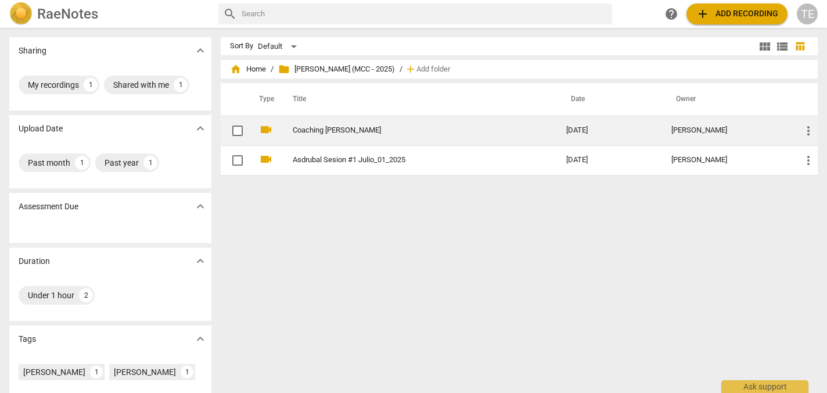
click at [299, 132] on link "Coaching [PERSON_NAME]" at bounding box center [409, 130] width 232 height 9
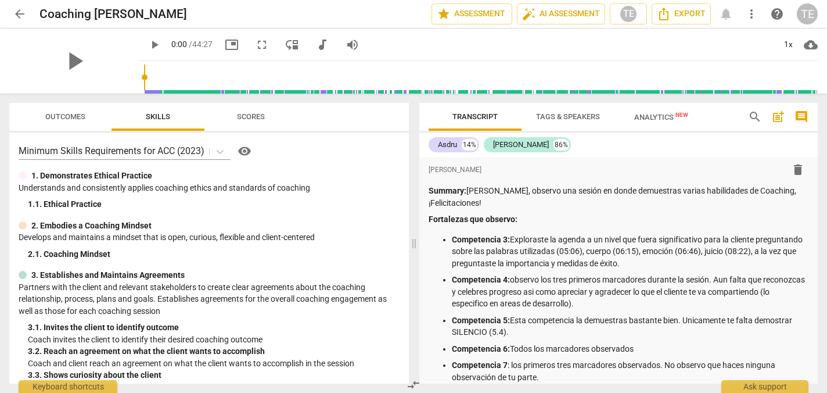
click at [20, 16] on span "arrow_back" at bounding box center [20, 14] width 14 height 14
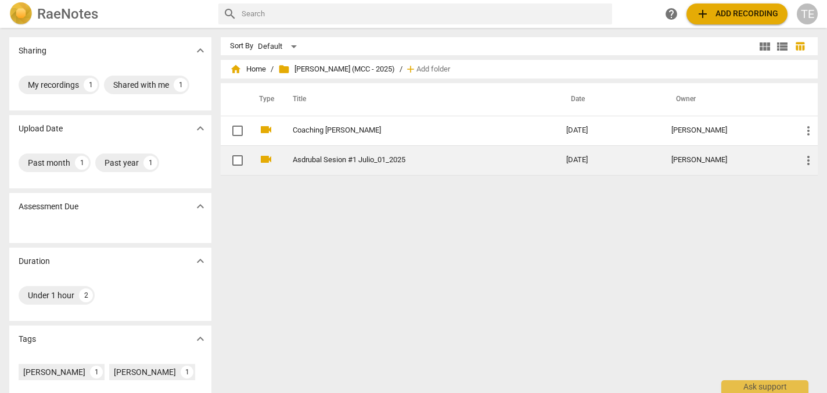
click at [388, 157] on link "Asdrubal Sesion #1 Julio_01_2025" at bounding box center [409, 160] width 232 height 9
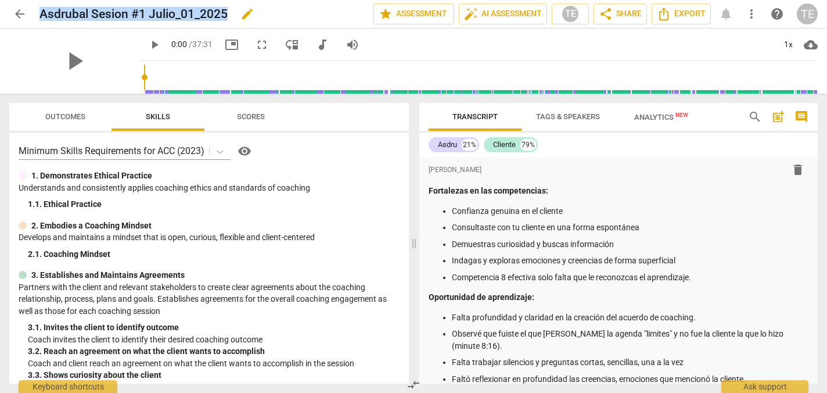
drag, startPoint x: 227, startPoint y: 12, endPoint x: 39, endPoint y: 13, distance: 187.6
click at [40, 13] on h2 "Asdrubal Sesion #1 Julio_01_2025" at bounding box center [134, 14] width 188 height 15
copy h2 "Asdrubal Sesion #1 Julio_01_2025"
click at [19, 13] on span "arrow_back" at bounding box center [20, 14] width 14 height 14
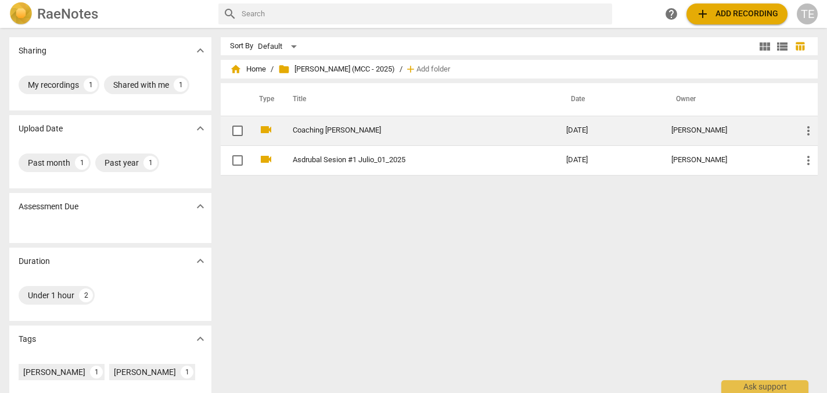
click at [349, 127] on link "Coaching [PERSON_NAME]" at bounding box center [409, 130] width 232 height 9
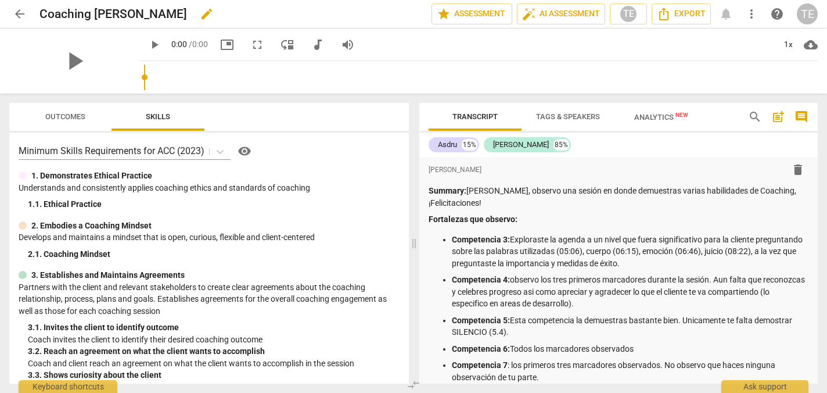
click at [187, 14] on h2 "Coaching [PERSON_NAME]" at bounding box center [114, 14] width 148 height 15
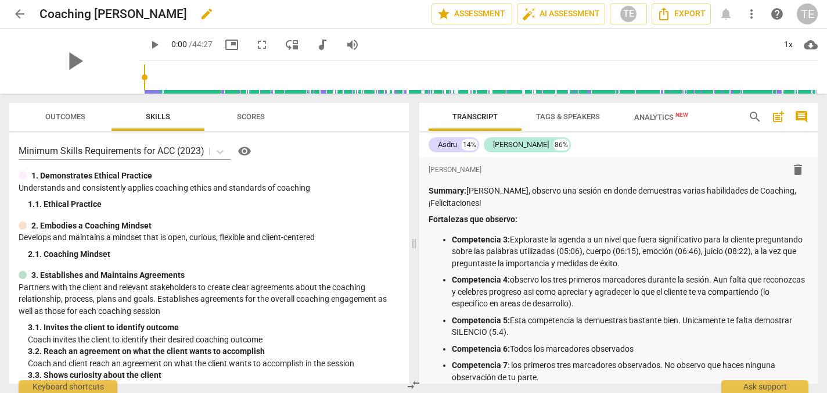
click at [214, 13] on span "edit" at bounding box center [207, 14] width 14 height 14
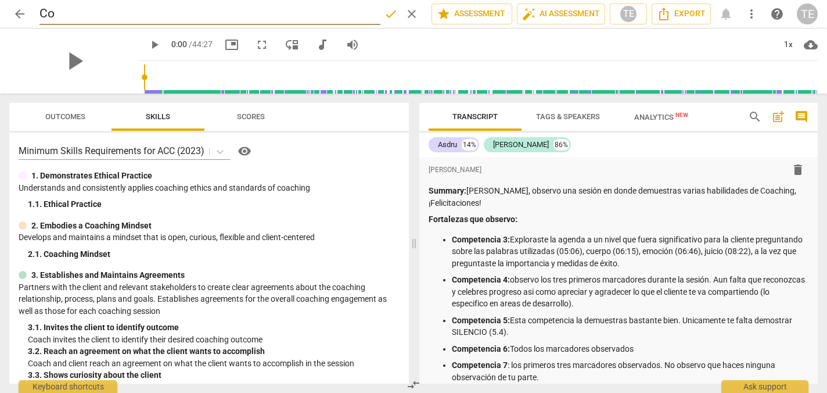
type input "C"
click at [191, 13] on input "Asdrubal Sesion #1 Julio_01_2025" at bounding box center [210, 14] width 341 height 22
type input "Asdrubal Sesion #1 Julio_24_2025"
click at [413, 37] on div "play_arrow 0:00 / 44:27 picture_in_picture fullscreen move_down audiotrack volu…" at bounding box center [478, 44] width 679 height 33
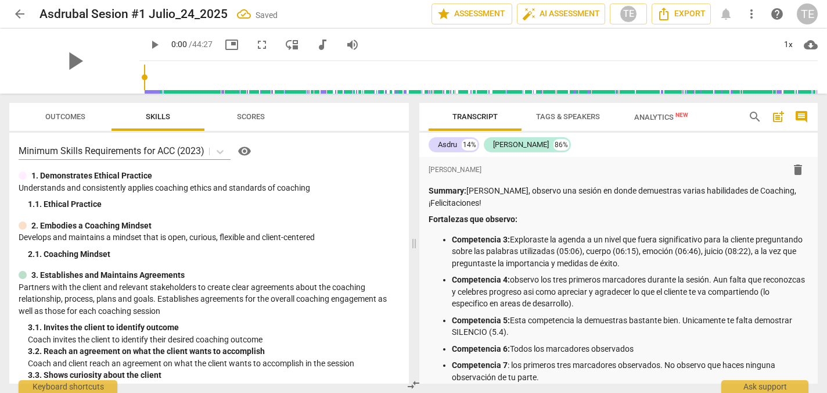
click at [20, 15] on span "arrow_back" at bounding box center [20, 14] width 14 height 14
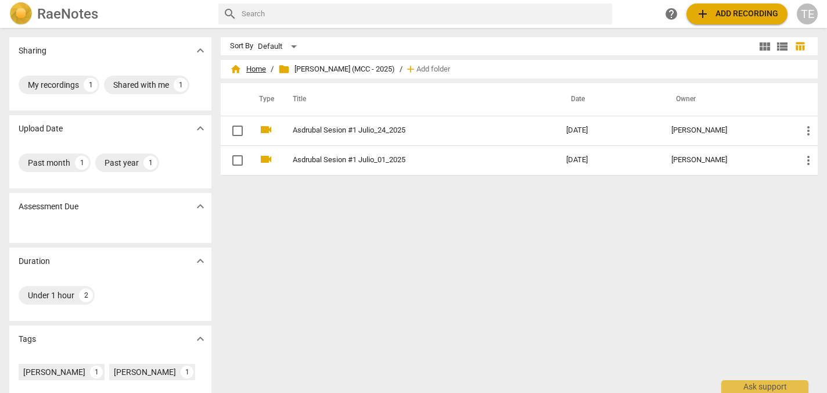
click at [253, 68] on span "home Home" at bounding box center [248, 69] width 36 height 12
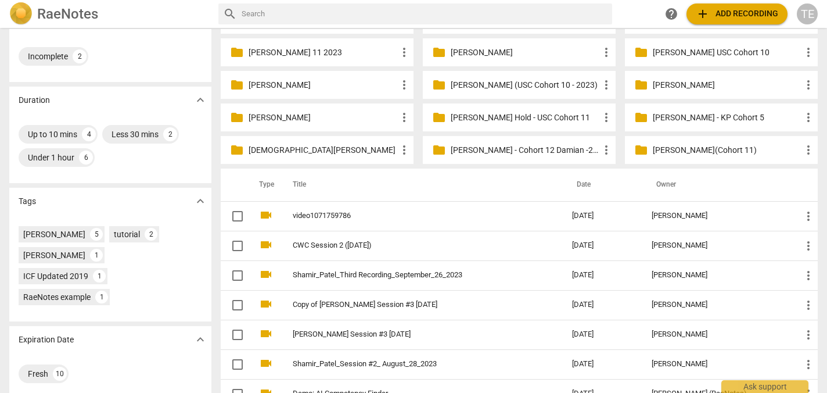
scroll to position [212, 0]
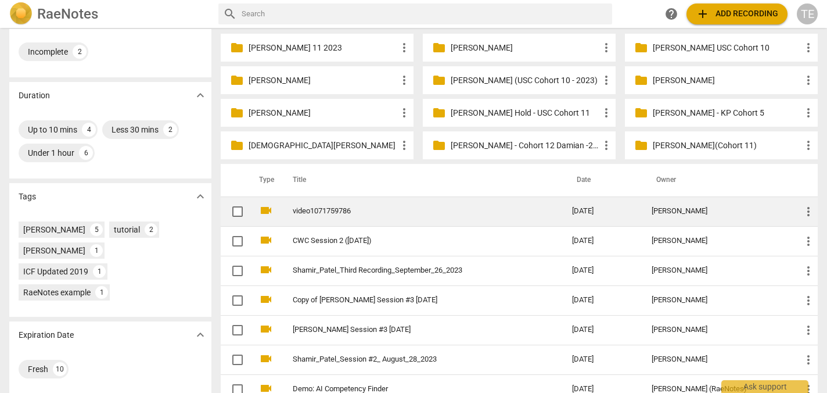
click at [329, 205] on td "video1071759786" at bounding box center [421, 211] width 284 height 30
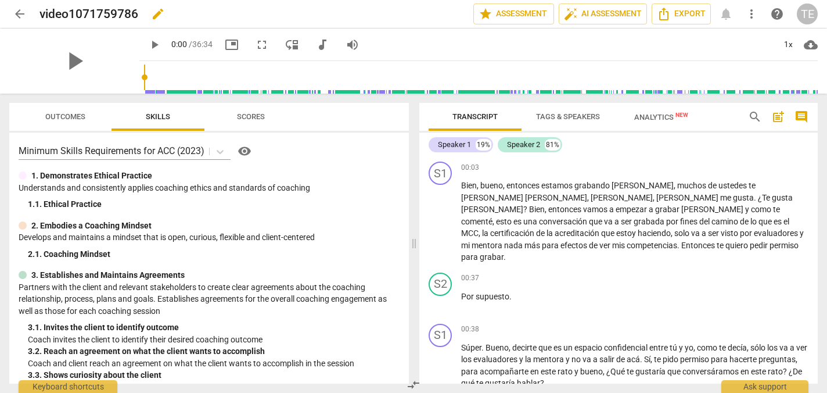
click at [160, 16] on span "edit" at bounding box center [158, 14] width 14 height 14
type input "v"
click at [121, 16] on input "Asdrubal Sesion #1 Julio_01_2025" at bounding box center [231, 14] width 383 height 22
click at [143, 14] on input "Asdrubal Sesión #1 Julio_01_2025" at bounding box center [231, 14] width 383 height 22
click at [167, 15] on input "Asdrubal Sesión #3 Julio_01_2025" at bounding box center [231, 14] width 383 height 22
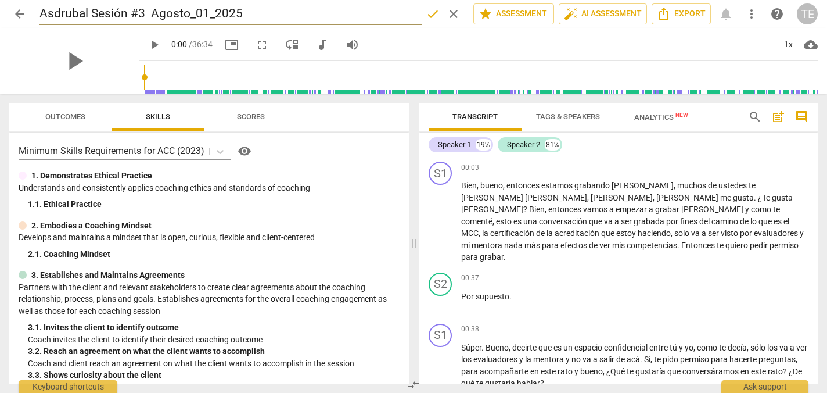
click at [202, 15] on input "Asdrubal Sesión #3 Agosto_01_2025" at bounding box center [231, 14] width 383 height 22
click at [298, 9] on input "Asdrubal Sesión #3 Agosto_12_2025" at bounding box center [231, 14] width 383 height 22
type input "Asdrubal Sesión #3 Agosto_12_2025"
click at [430, 15] on span "done" at bounding box center [433, 14] width 14 height 14
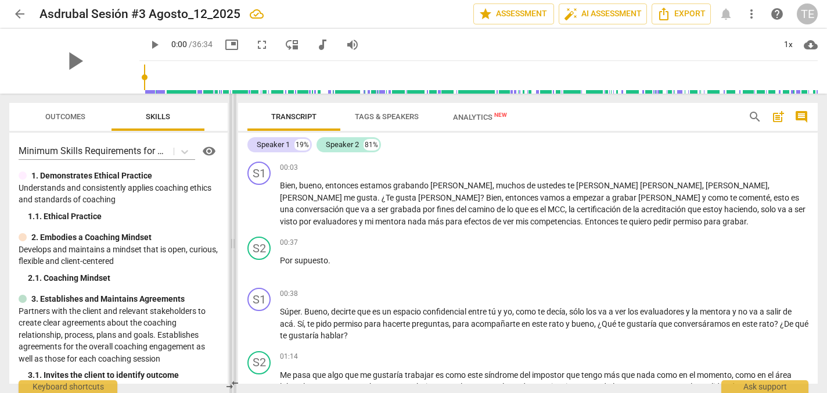
drag, startPoint x: 415, startPoint y: 243, endPoint x: 233, endPoint y: 252, distance: 182.6
click at [233, 252] on span at bounding box center [232, 243] width 7 height 299
click at [67, 56] on span "play_arrow" at bounding box center [74, 61] width 30 height 30
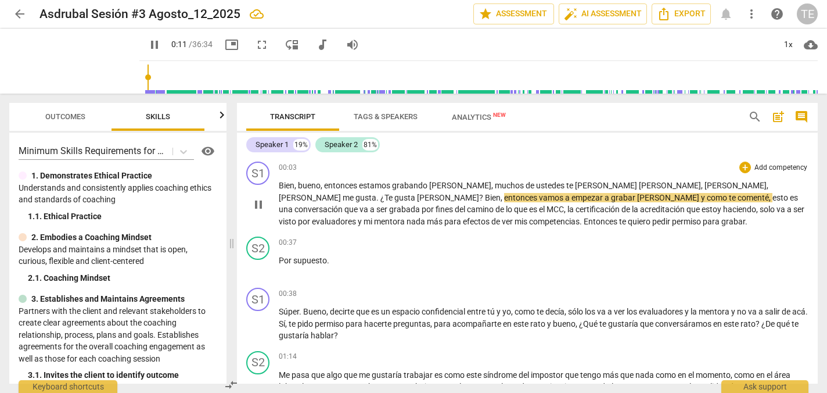
click at [343, 193] on span "[PERSON_NAME]" at bounding box center [311, 197] width 64 height 9
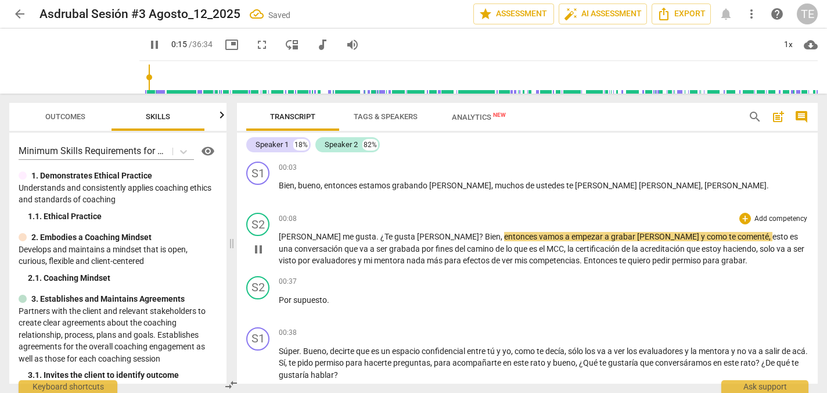
click at [380, 239] on span "¿Te" at bounding box center [387, 236] width 14 height 9
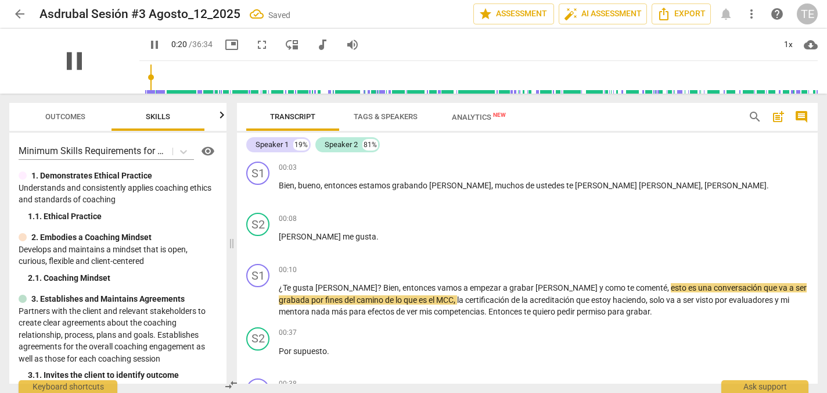
click at [69, 59] on span "pause" at bounding box center [74, 61] width 30 height 30
type input "21"
click at [382, 116] on span "Tags & Speakers" at bounding box center [386, 116] width 64 height 9
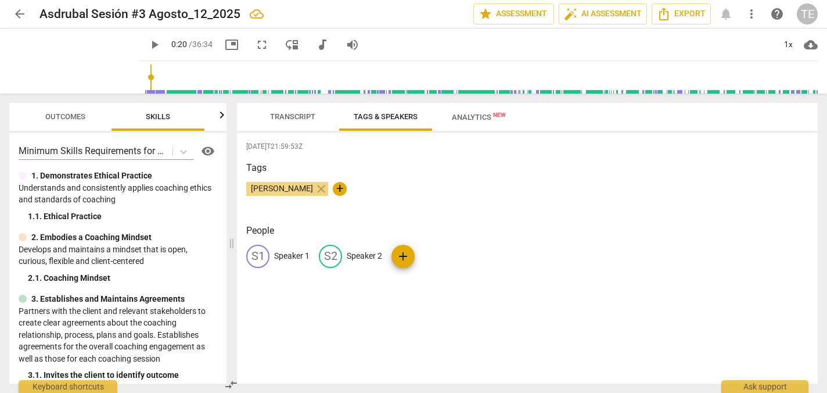
click at [308, 253] on p "Speaker 1" at bounding box center [291, 256] width 35 height 12
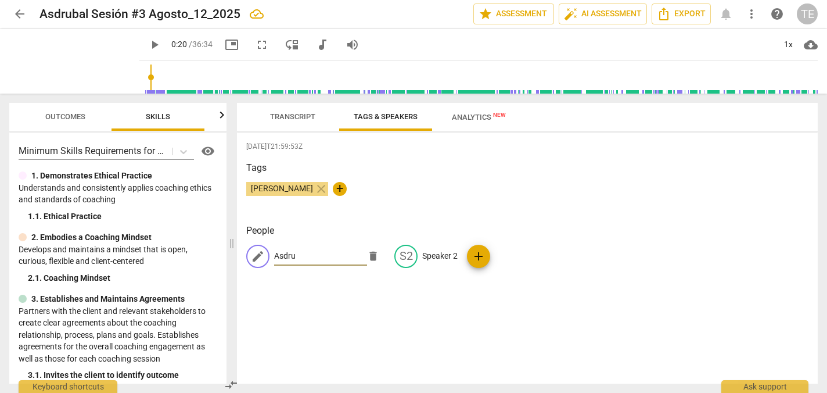
type input "Asdru"
click at [422, 256] on p "Speaker 2" at bounding box center [439, 256] width 35 height 12
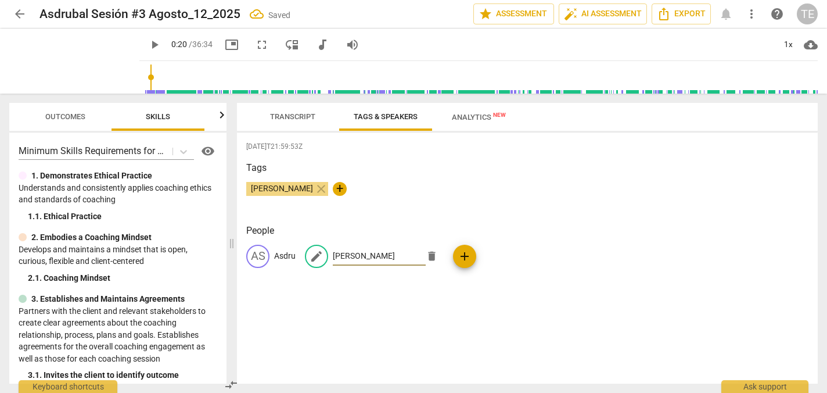
type input "[PERSON_NAME]"
click at [428, 305] on div "[DATE]T21:59:53Z Tags [PERSON_NAME] close + People AS Asdru edit [PERSON_NAME] …" at bounding box center [527, 257] width 581 height 251
click at [291, 119] on span "Transcript" at bounding box center [292, 116] width 45 height 9
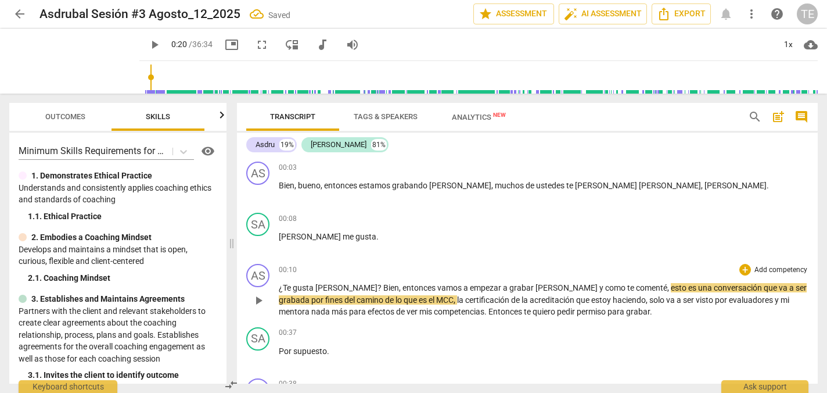
click at [258, 299] on span "play_arrow" at bounding box center [259, 300] width 14 height 14
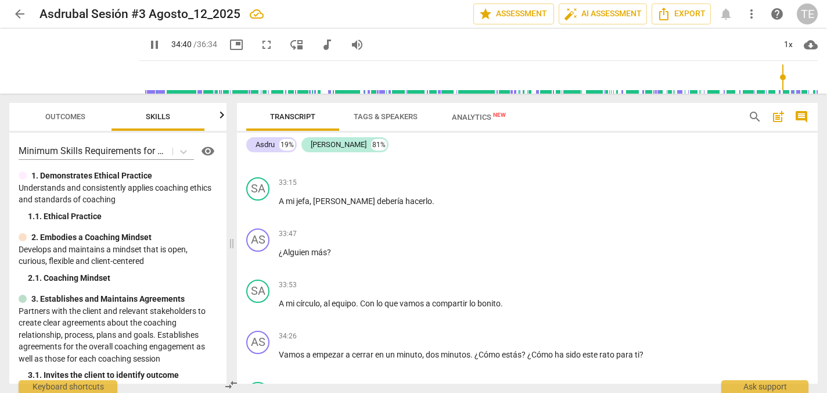
scroll to position [5882, 0]
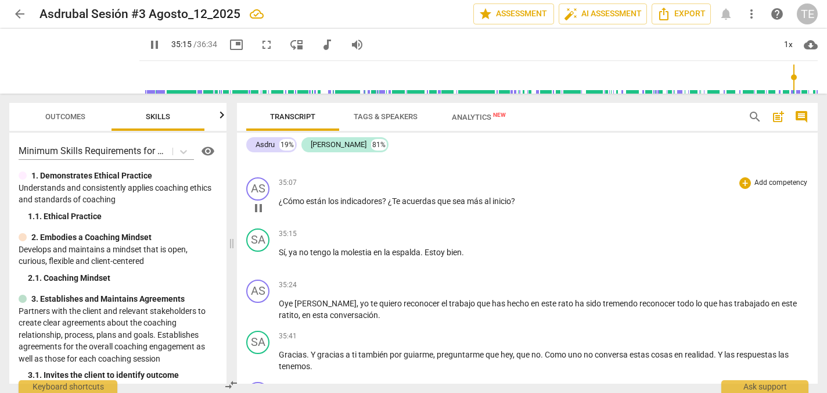
click at [453, 206] on span "que" at bounding box center [444, 200] width 15 height 9
click at [437, 206] on span "acuerdas" at bounding box center [419, 200] width 35 height 9
type input "2118"
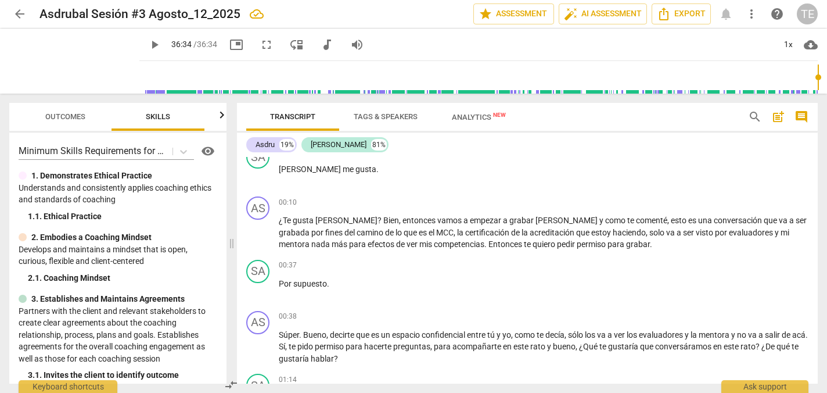
scroll to position [0, 0]
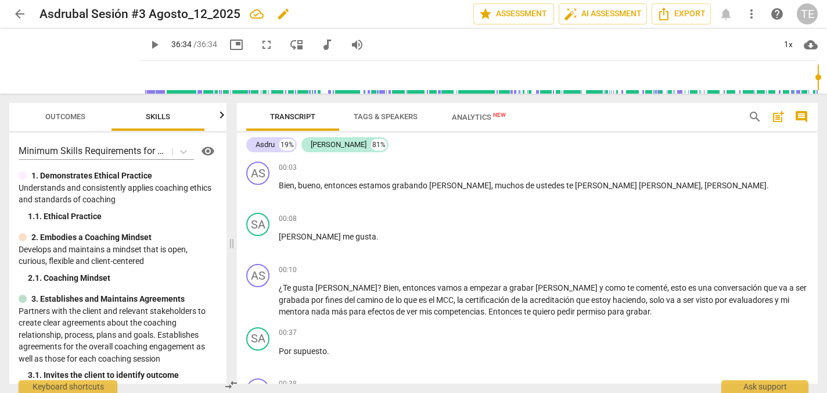
type input "2194"
